Goal: Task Accomplishment & Management: Complete application form

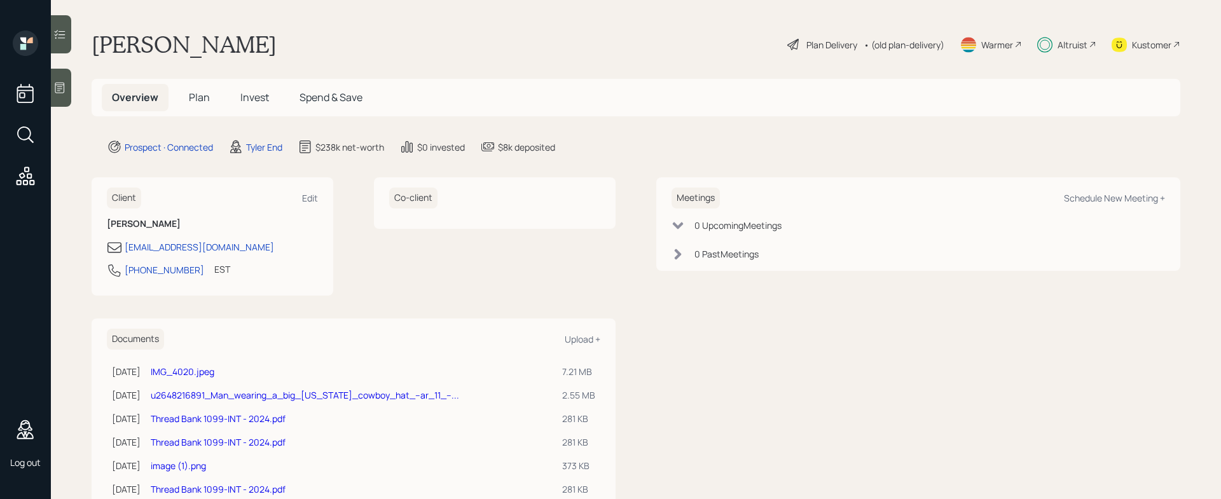
click at [820, 47] on div "Plan Delivery" at bounding box center [831, 44] width 51 height 13
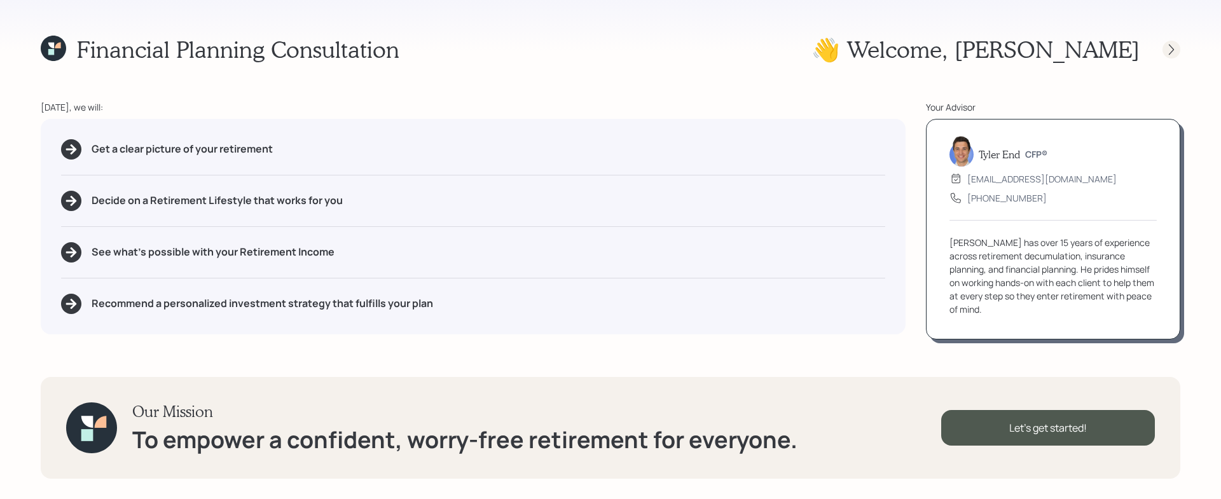
click at [1172, 55] on icon at bounding box center [1171, 49] width 13 height 13
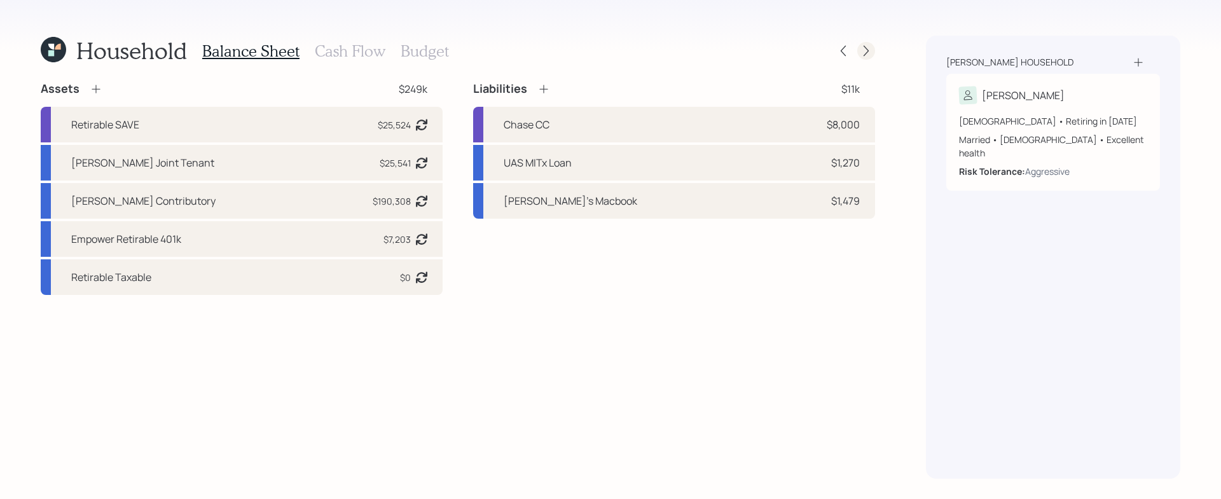
click at [872, 53] on div at bounding box center [866, 51] width 18 height 18
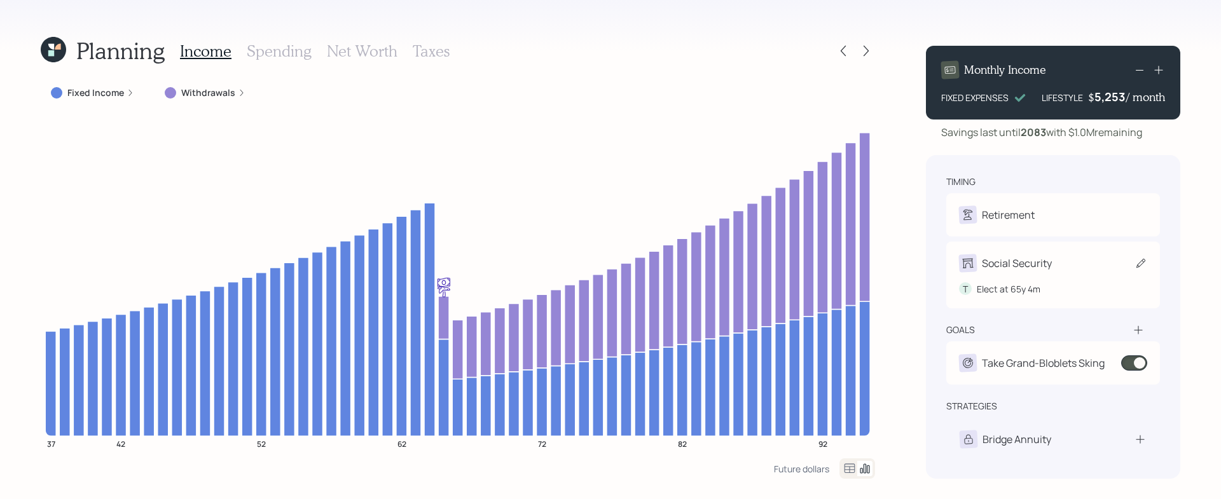
click at [1034, 265] on div "Social Security" at bounding box center [1017, 263] width 70 height 15
select select "4"
